Goal: Navigation & Orientation: Find specific page/section

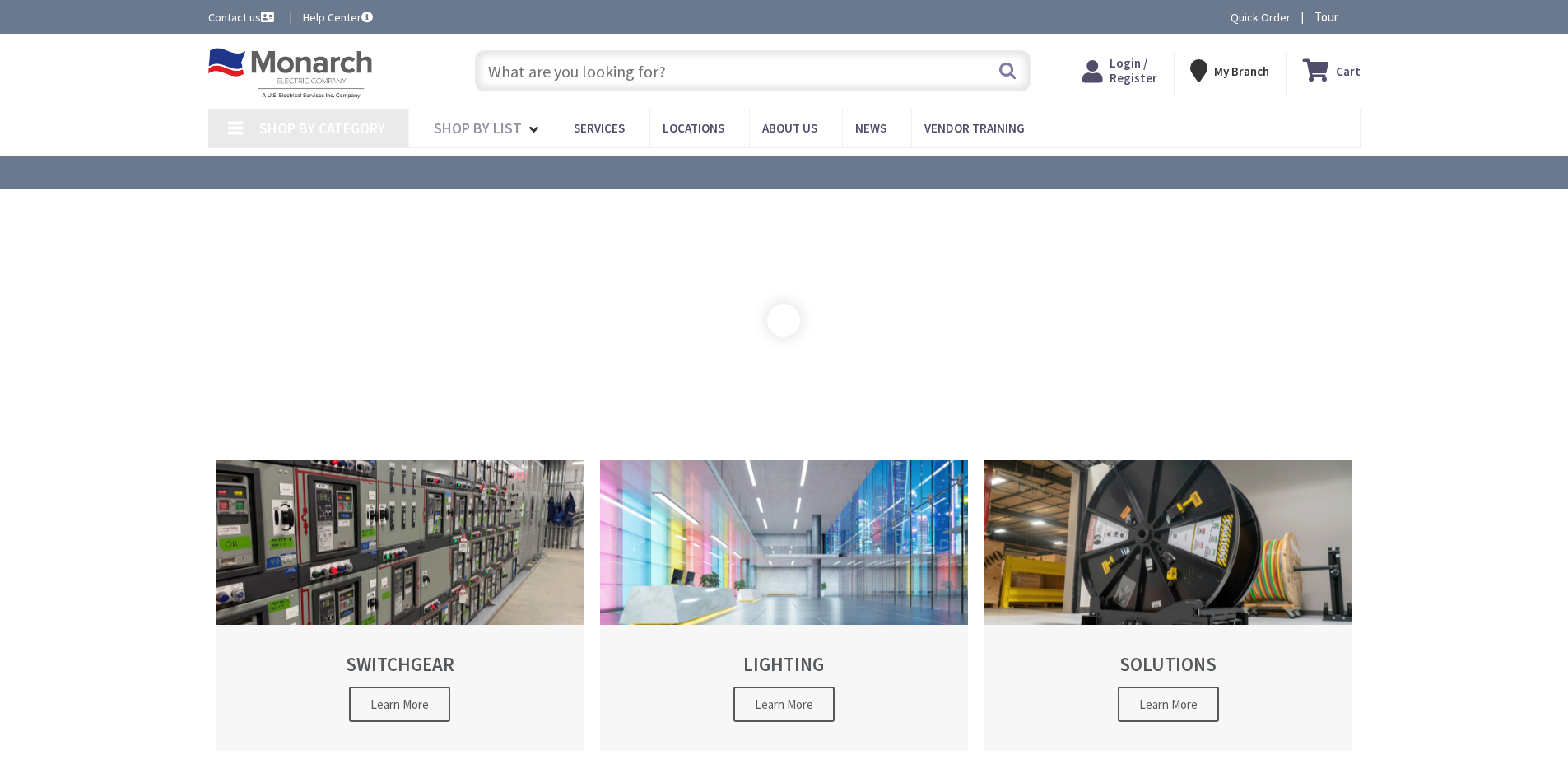
type input "[STREET_ADDRESS]"
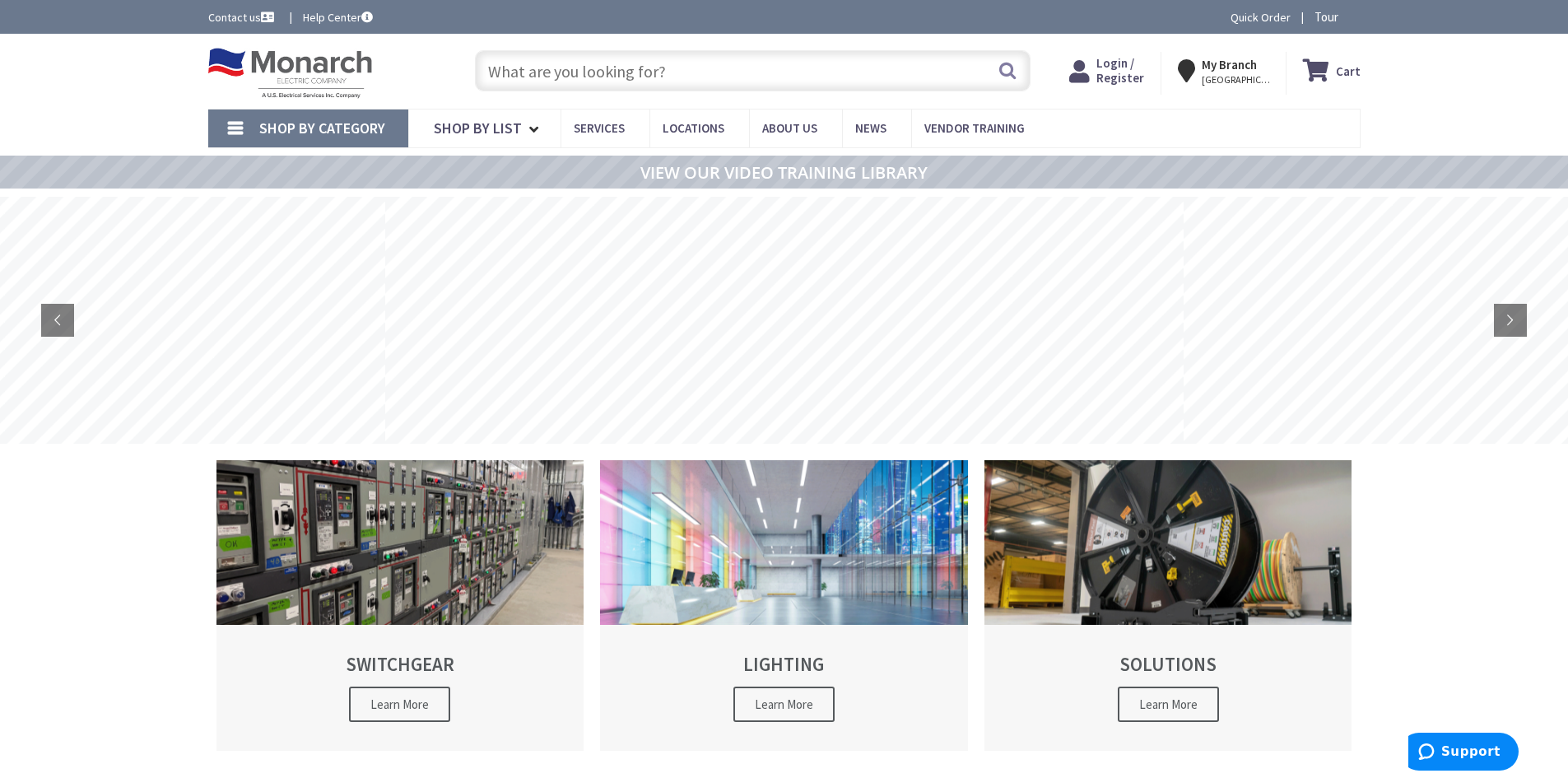
click at [661, 66] on input "text" at bounding box center [753, 71] width 556 height 42
click at [1128, 64] on span "Login / Register" at bounding box center [1120, 70] width 48 height 30
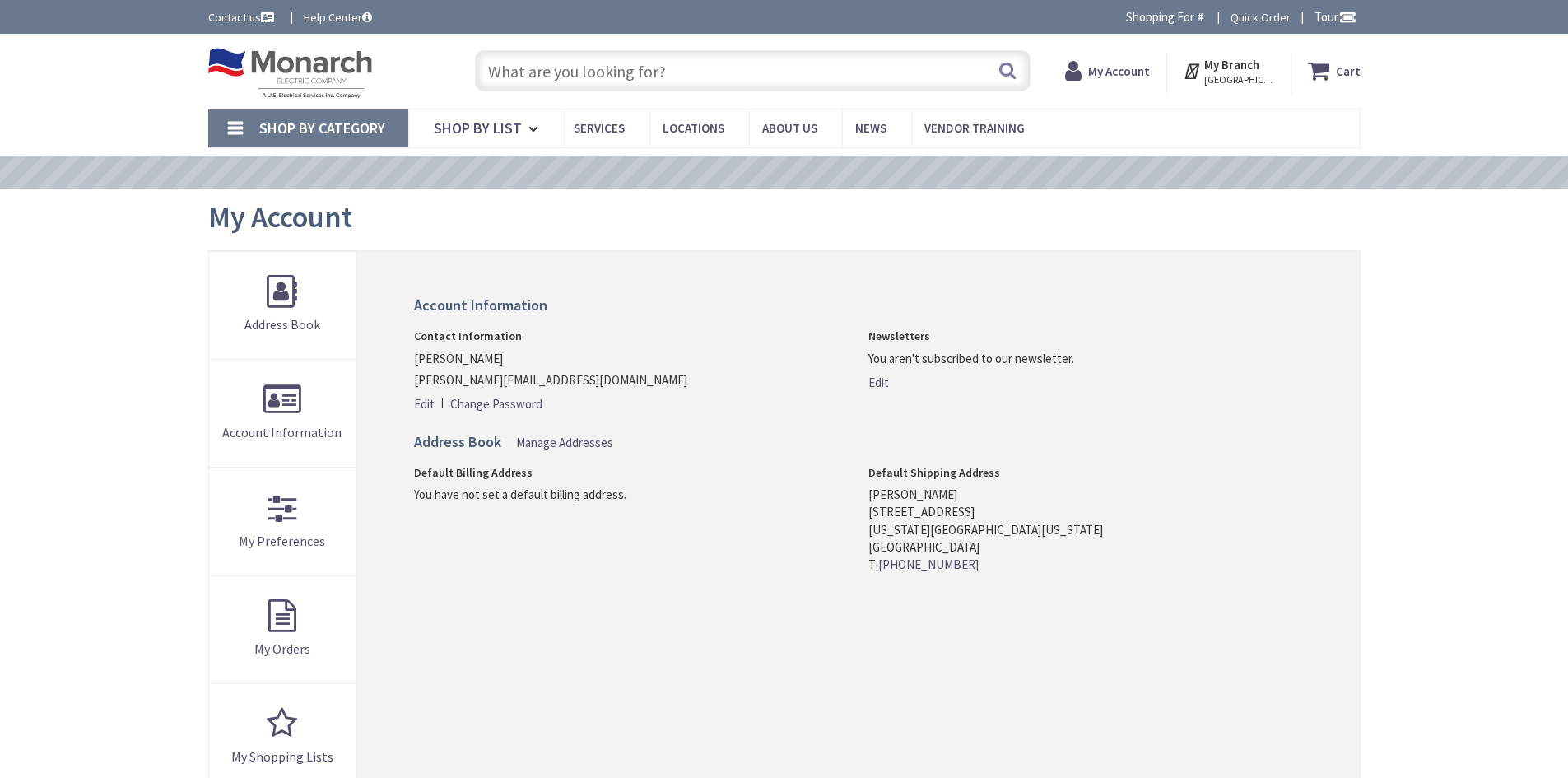
click at [708, 73] on input "text" at bounding box center [753, 71] width 556 height 42
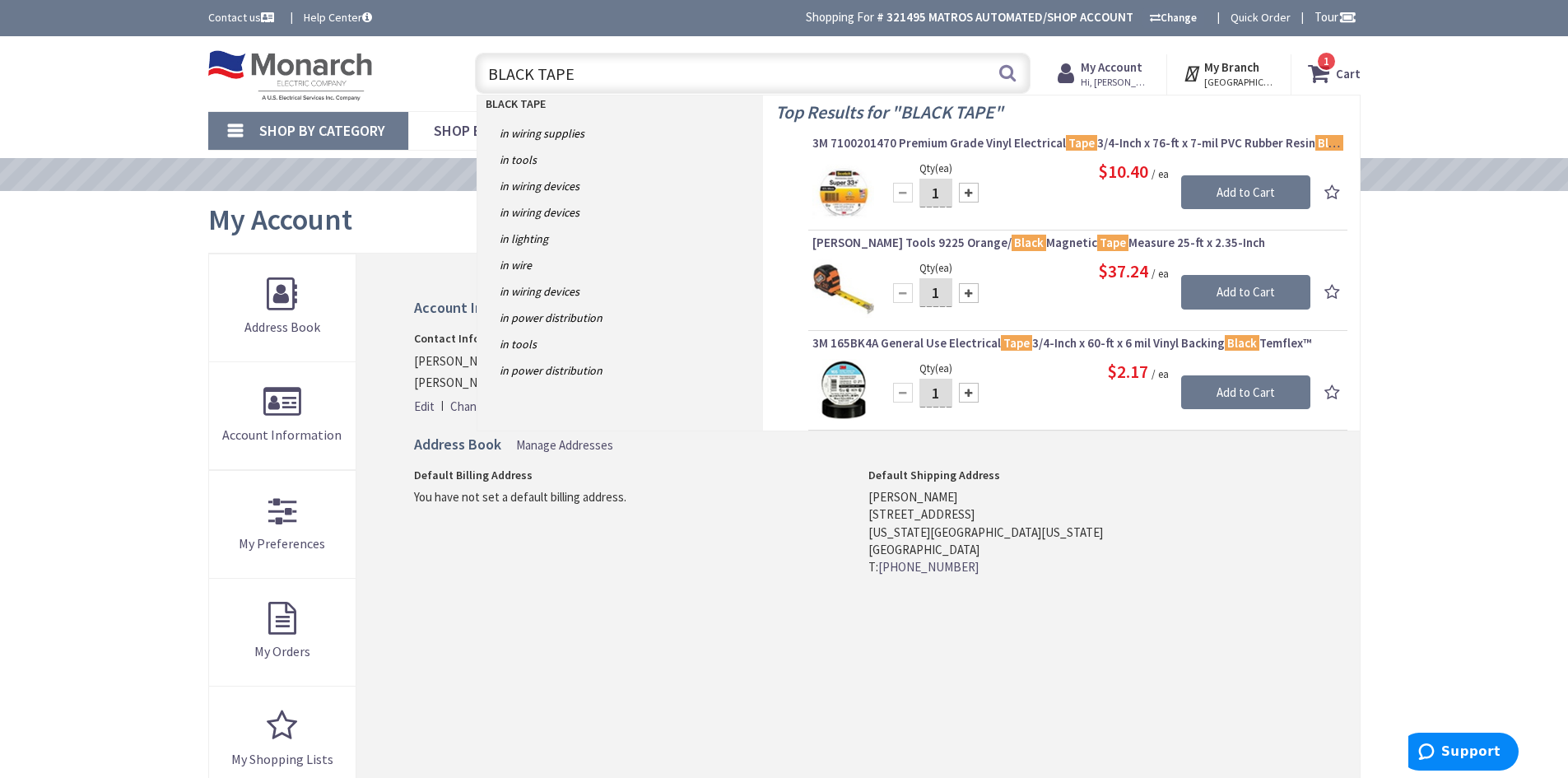
drag, startPoint x: 527, startPoint y: 79, endPoint x: 428, endPoint y: 76, distance: 99.0
click at [428, 76] on div "Toggle Nav BLACK TAPE BLACK TAPE Search 1 1 1 items Cart My Cart 1" at bounding box center [784, 73] width 1178 height 55
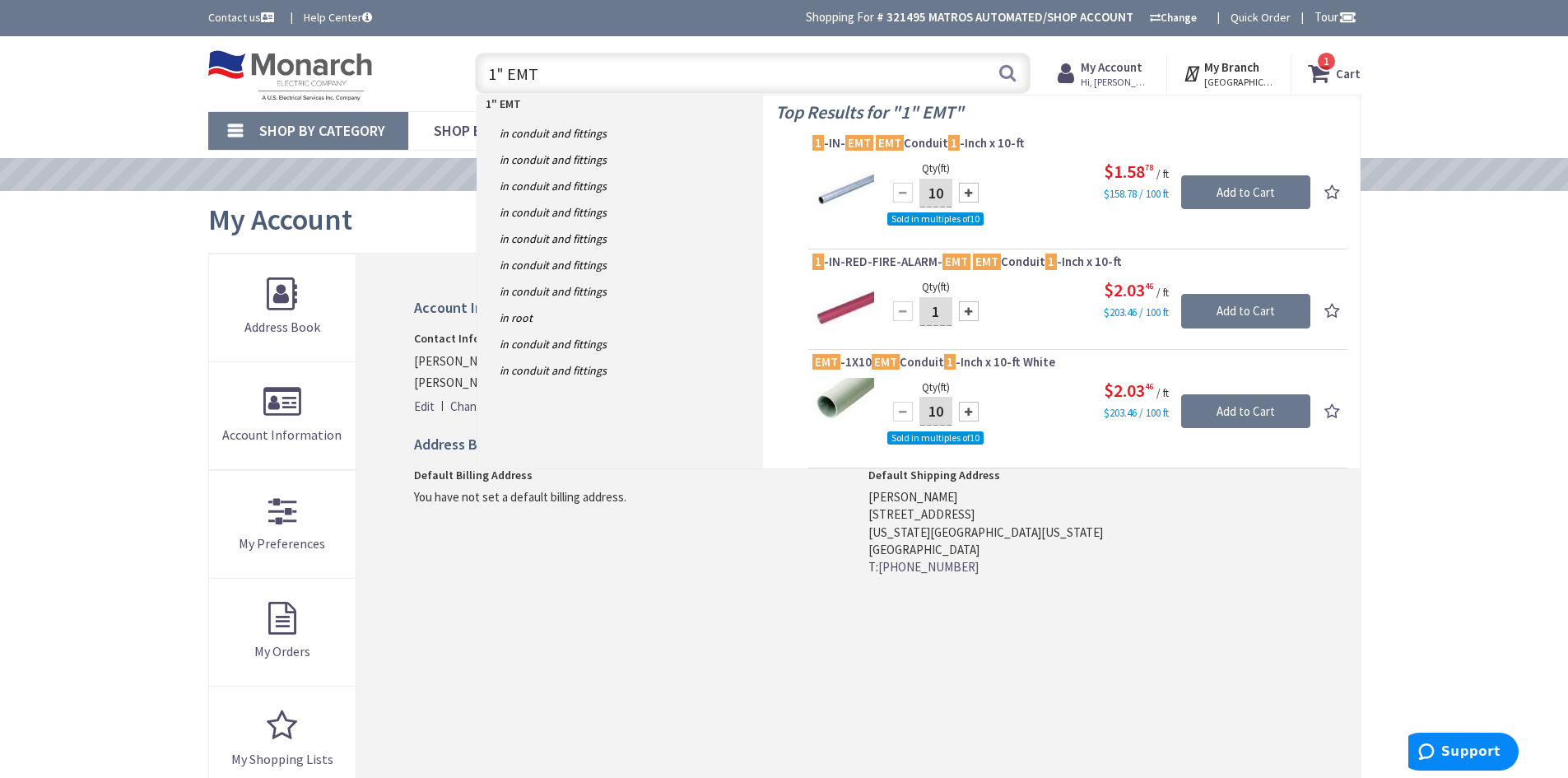
type input "1" EMT"
